Goal: Task Accomplishment & Management: Manage account settings

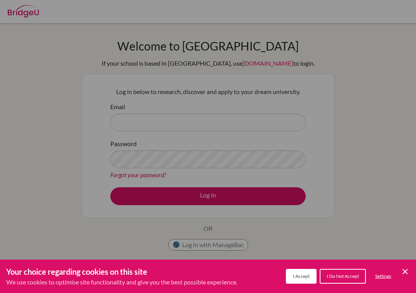
click at [294, 279] on button "I Accept" at bounding box center [301, 275] width 31 height 15
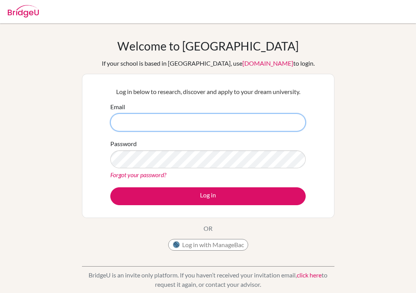
click at [180, 127] on input "Email" at bounding box center [207, 122] width 195 height 18
click at [128, 172] on link "Forgot your password?" at bounding box center [138, 174] width 56 height 7
click at [121, 121] on input "Email" at bounding box center [207, 122] width 195 height 18
type input "o"
type input "[EMAIL_ADDRESS][DOMAIN_NAME]"
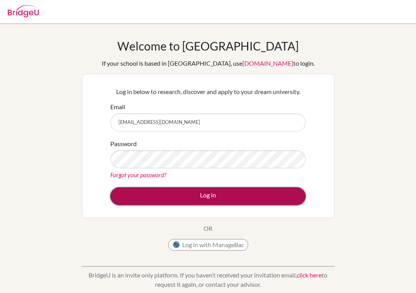
click at [122, 202] on button "Log in" at bounding box center [207, 196] width 195 height 18
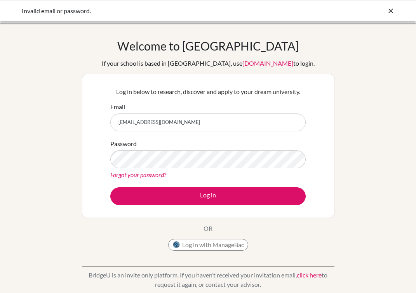
click at [391, 10] on icon at bounding box center [390, 11] width 8 height 8
